Goal: Task Accomplishment & Management: Complete application form

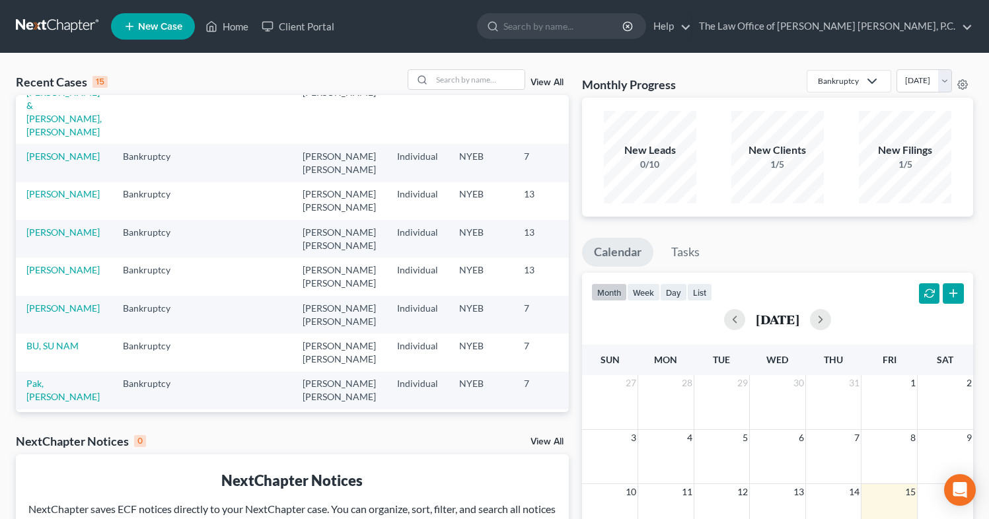
scroll to position [93, 1]
click at [40, 352] on link "BU, SU NAM" at bounding box center [51, 345] width 52 height 11
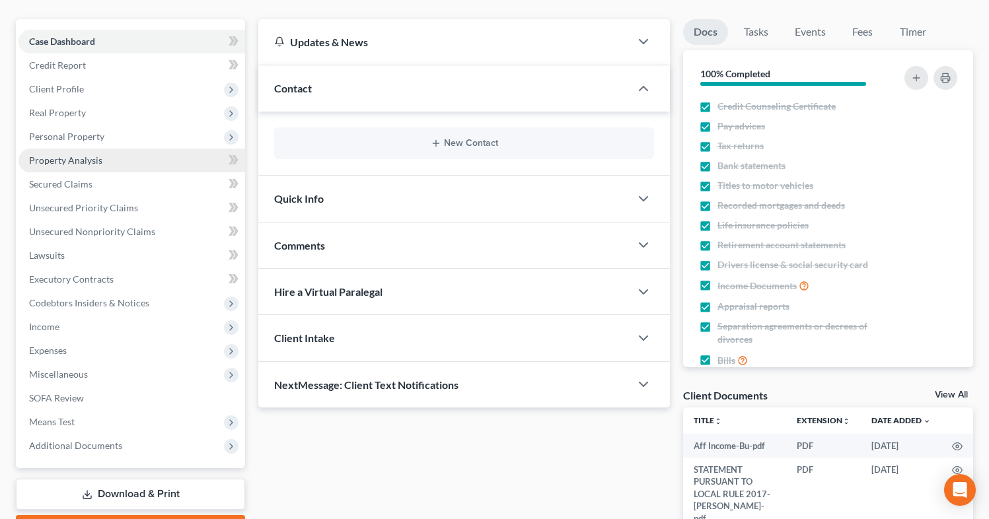
scroll to position [115, 0]
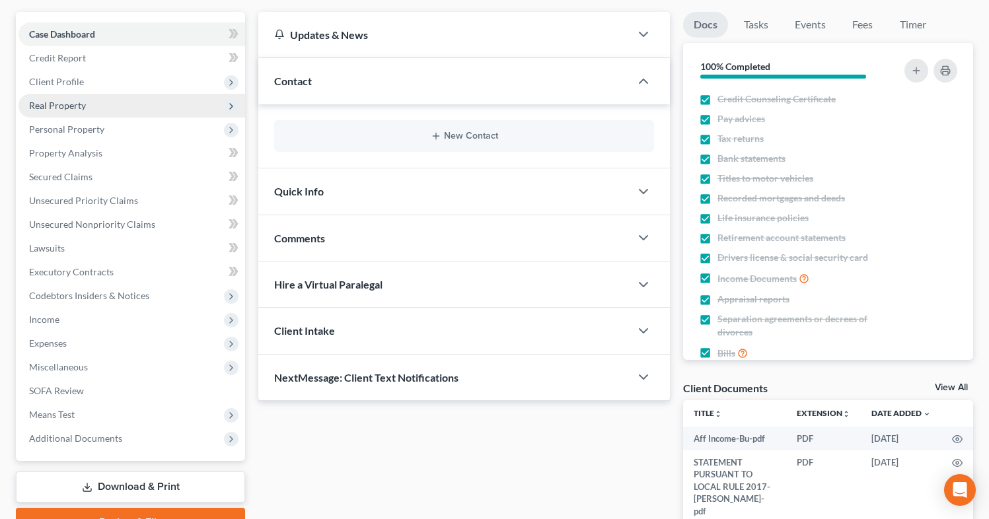
click at [87, 112] on span "Real Property" at bounding box center [132, 106] width 227 height 24
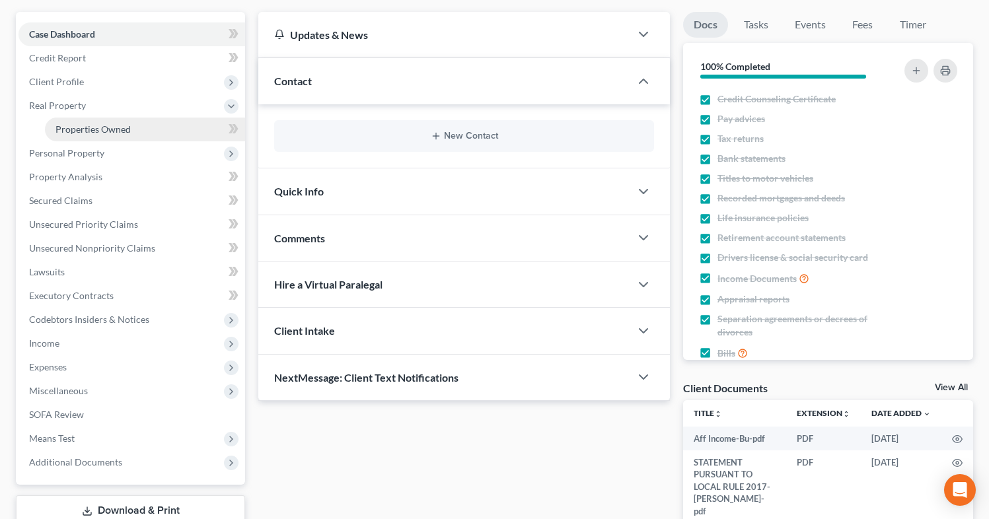
click at [98, 131] on span "Properties Owned" at bounding box center [93, 129] width 75 height 11
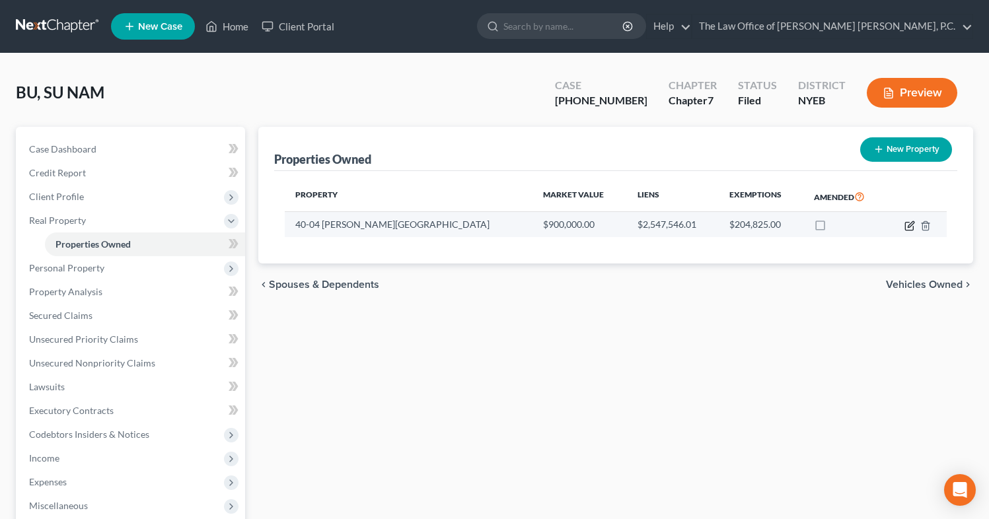
click at [909, 228] on icon "button" at bounding box center [910, 226] width 11 height 11
select select "35"
select select "40"
select select "0"
select select "5"
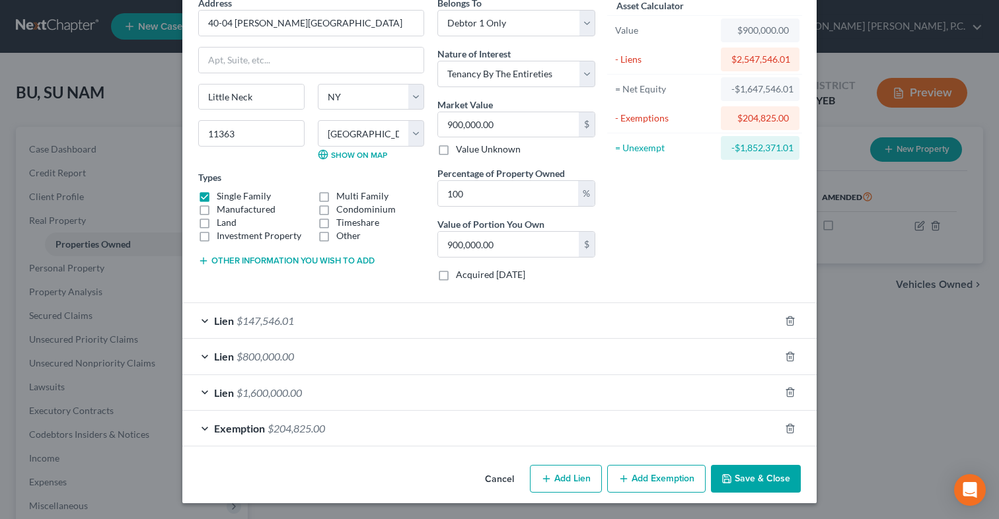
scroll to position [64, 0]
click at [397, 428] on div "Exemption $204,825.00" at bounding box center [480, 429] width 597 height 35
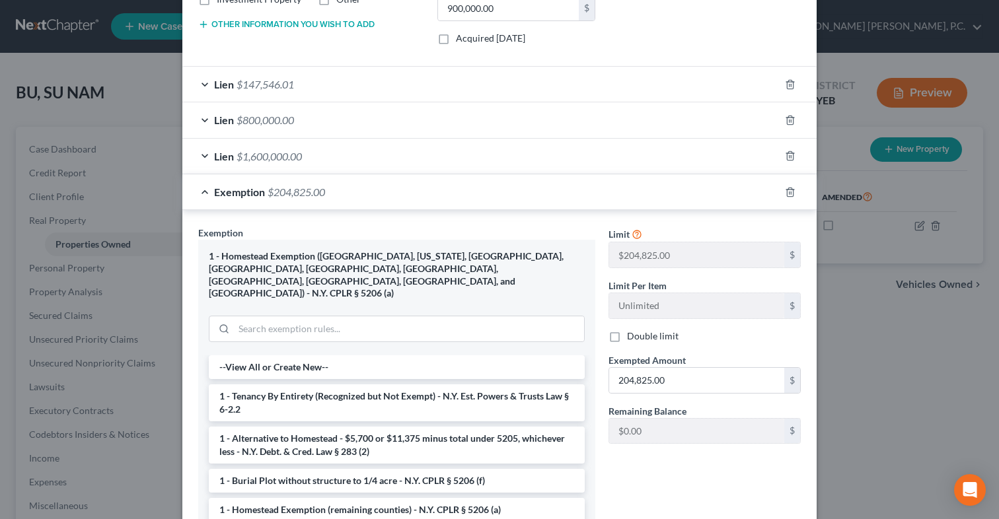
scroll to position [305, 0]
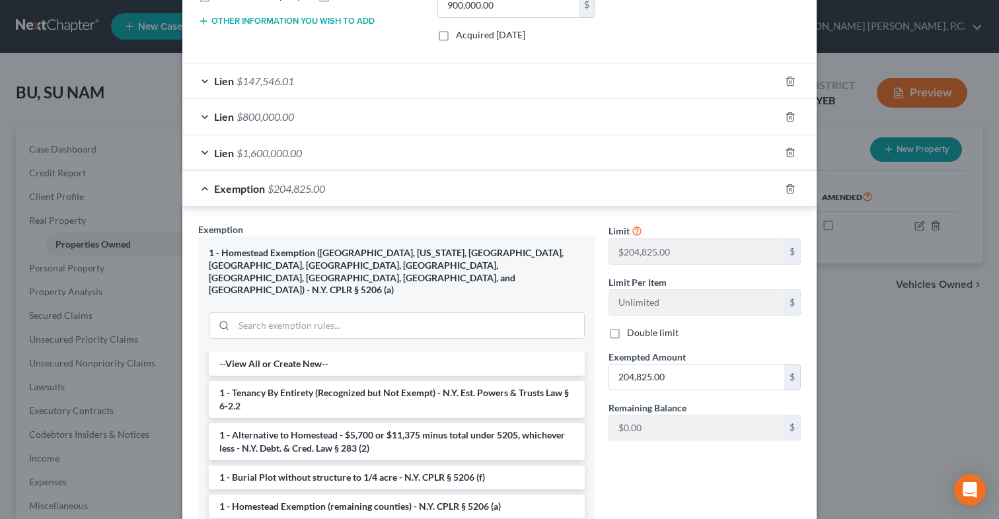
click at [832, 65] on div "Edit Property × Address * 40-04 [GEOGRAPHIC_DATA] [GEOGRAPHIC_DATA] [US_STATE][…" at bounding box center [499, 259] width 999 height 519
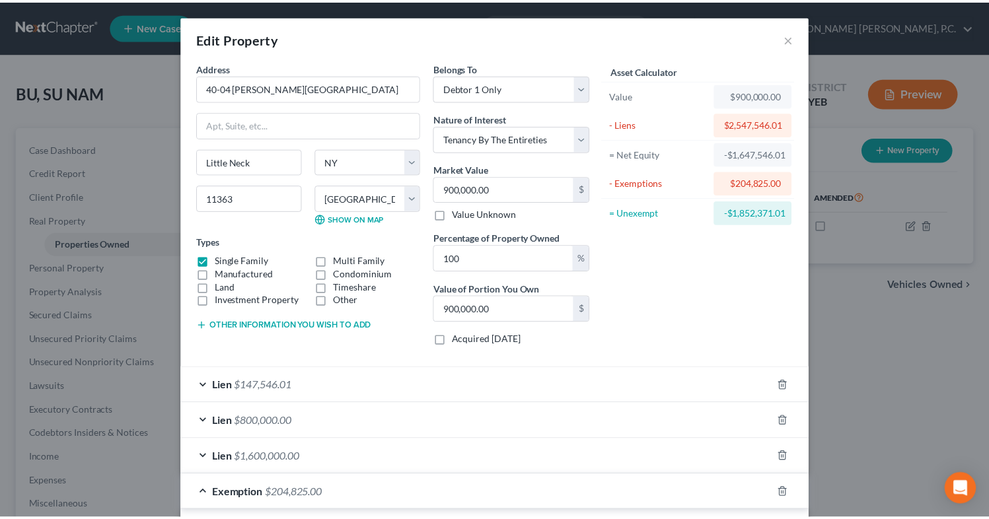
scroll to position [0, 0]
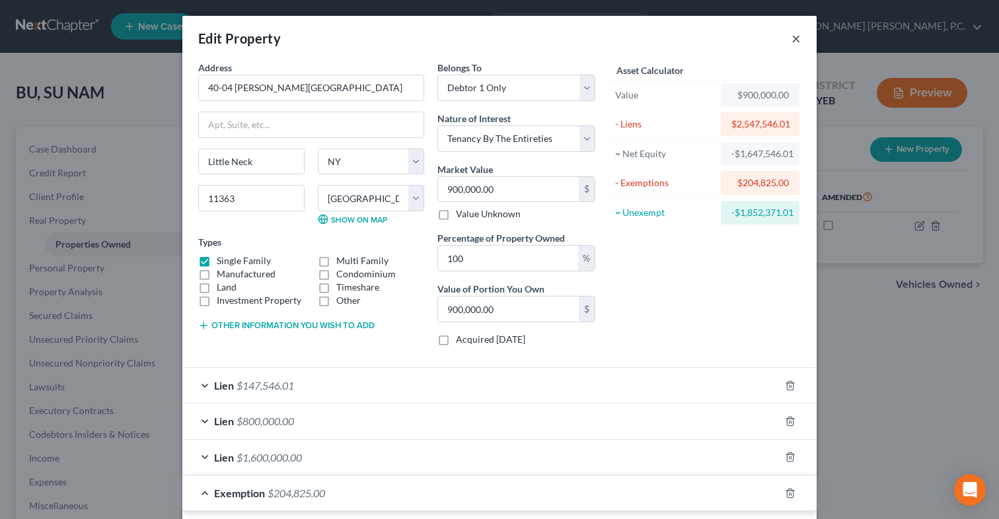
click at [792, 33] on button "×" at bounding box center [796, 38] width 9 height 16
